Goal: Check status

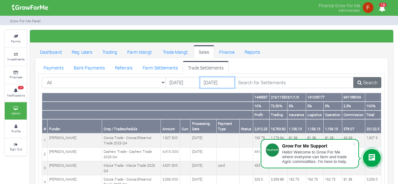
click at [210, 83] on input "[DATE]" at bounding box center [217, 82] width 35 height 11
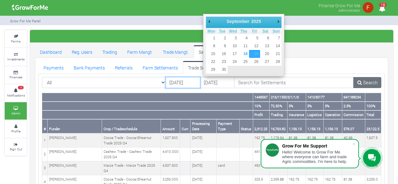
click at [178, 80] on input "[DATE]" at bounding box center [183, 82] width 35 height 11
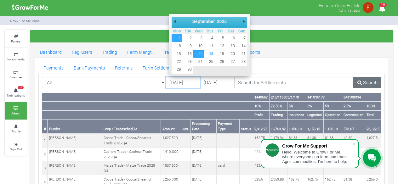
type input "[DATE]"
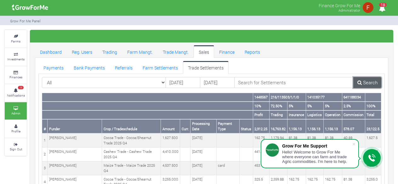
click at [364, 84] on link "Search" at bounding box center [367, 82] width 28 height 11
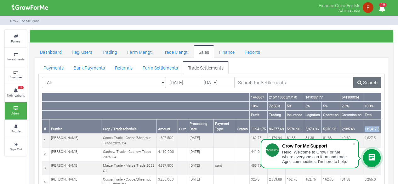
drag, startPoint x: 364, startPoint y: 128, endPoint x: 381, endPoint y: 130, distance: 17.1
copy th "119,417.5"
